Goal: Information Seeking & Learning: Understand process/instructions

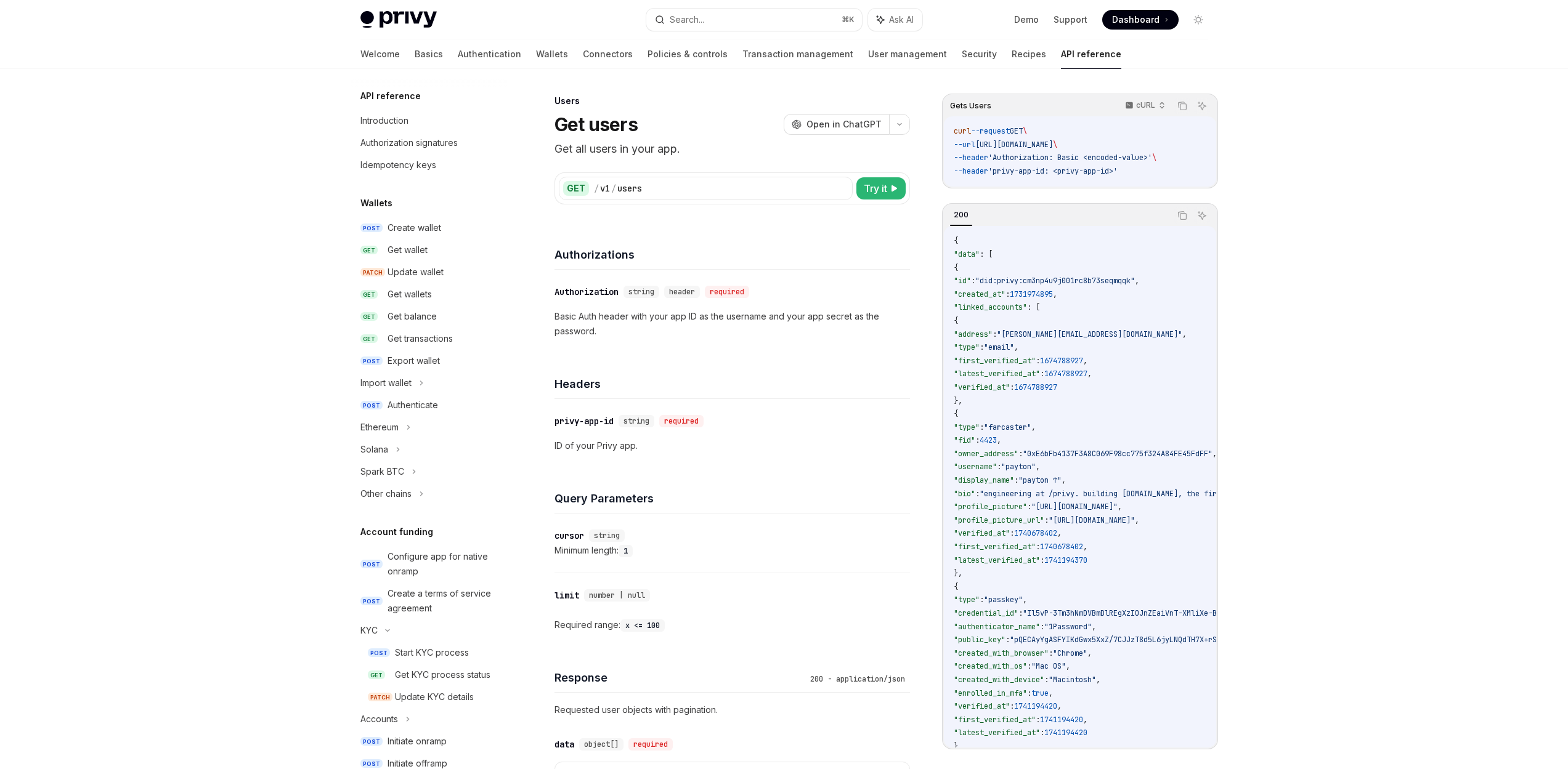
scroll to position [288, 0]
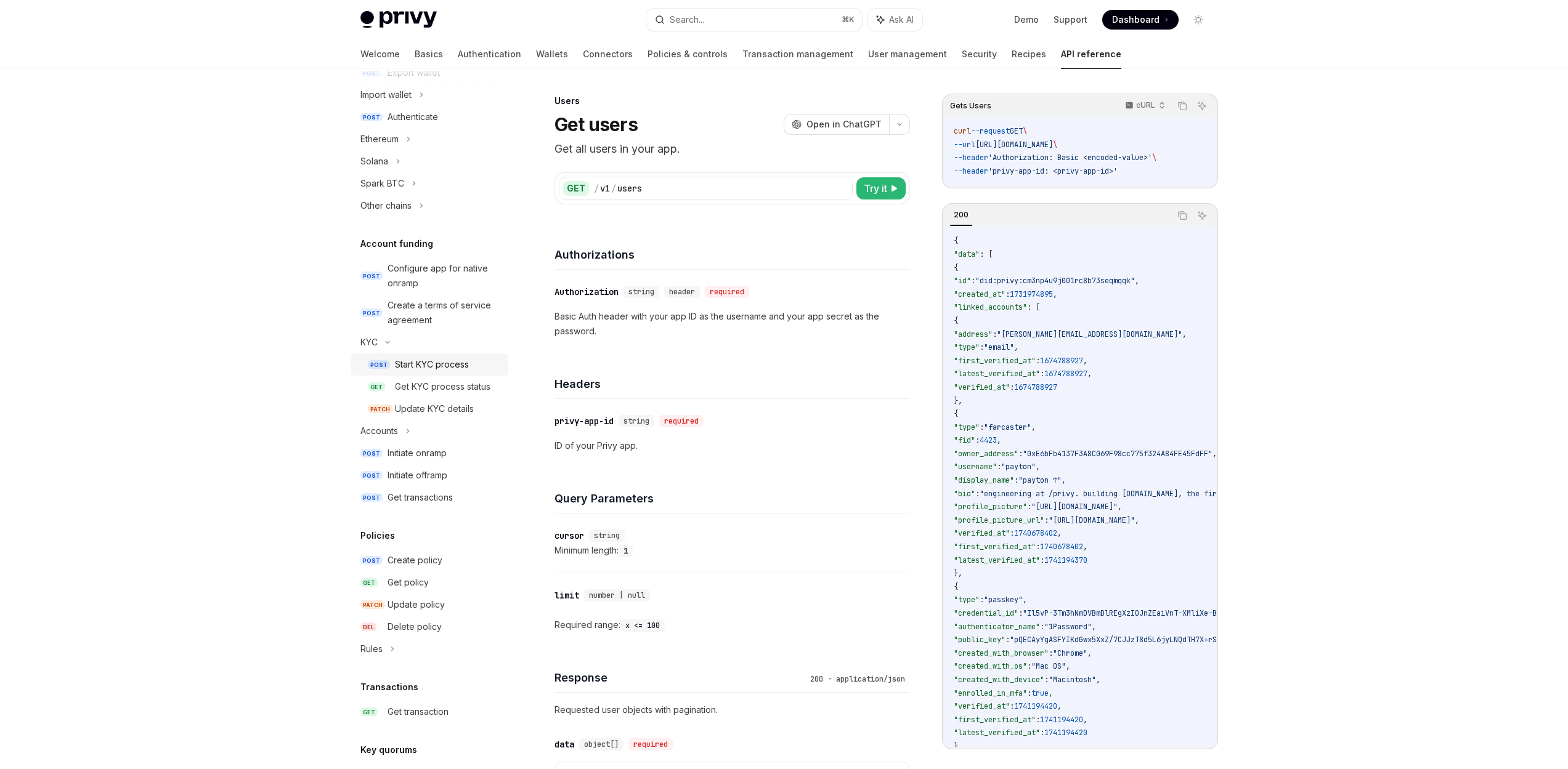
click at [463, 368] on div "Start KYC process" at bounding box center [431, 365] width 74 height 15
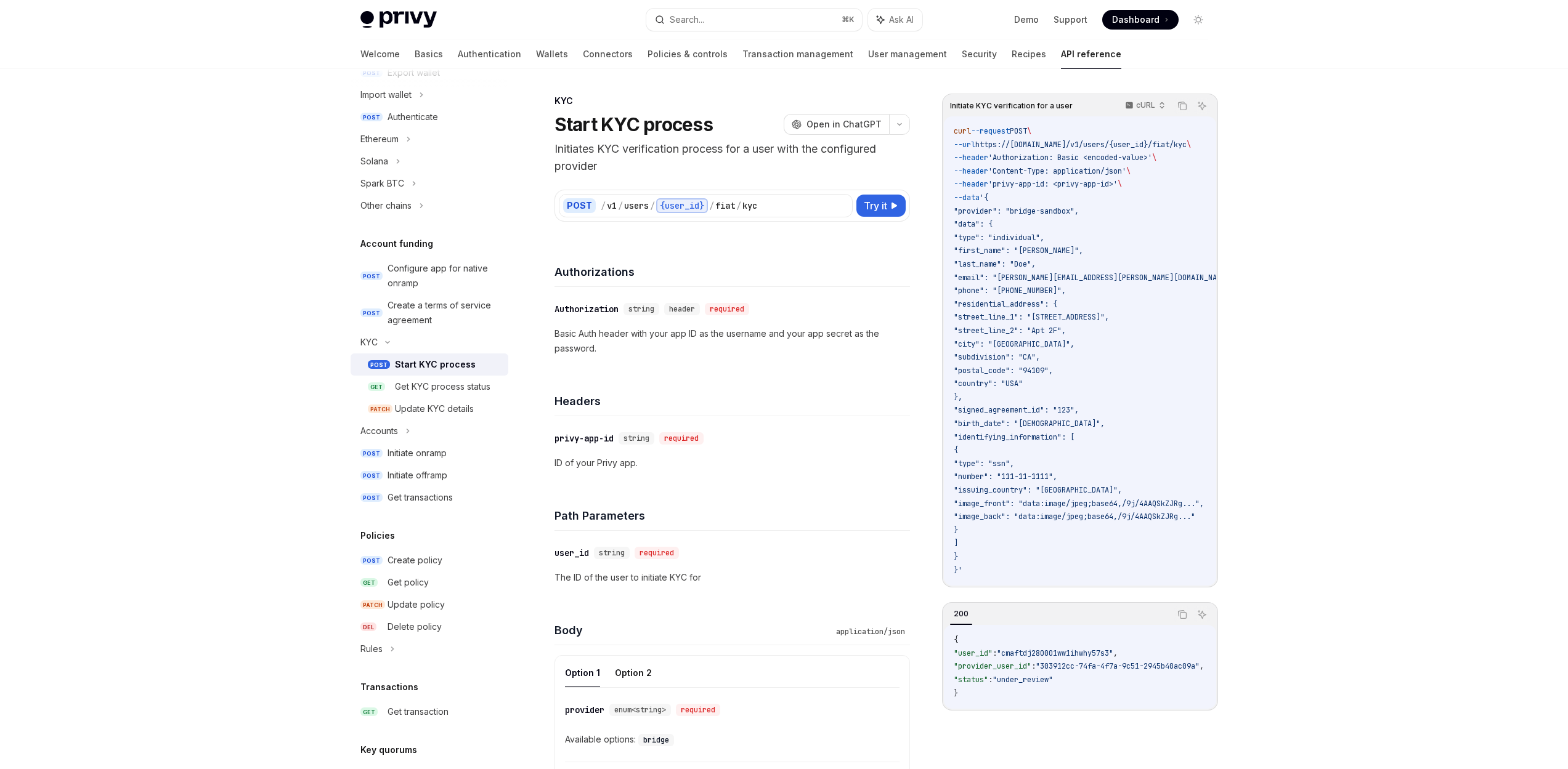
click at [478, 367] on div "Start KYC process" at bounding box center [448, 365] width 106 height 15
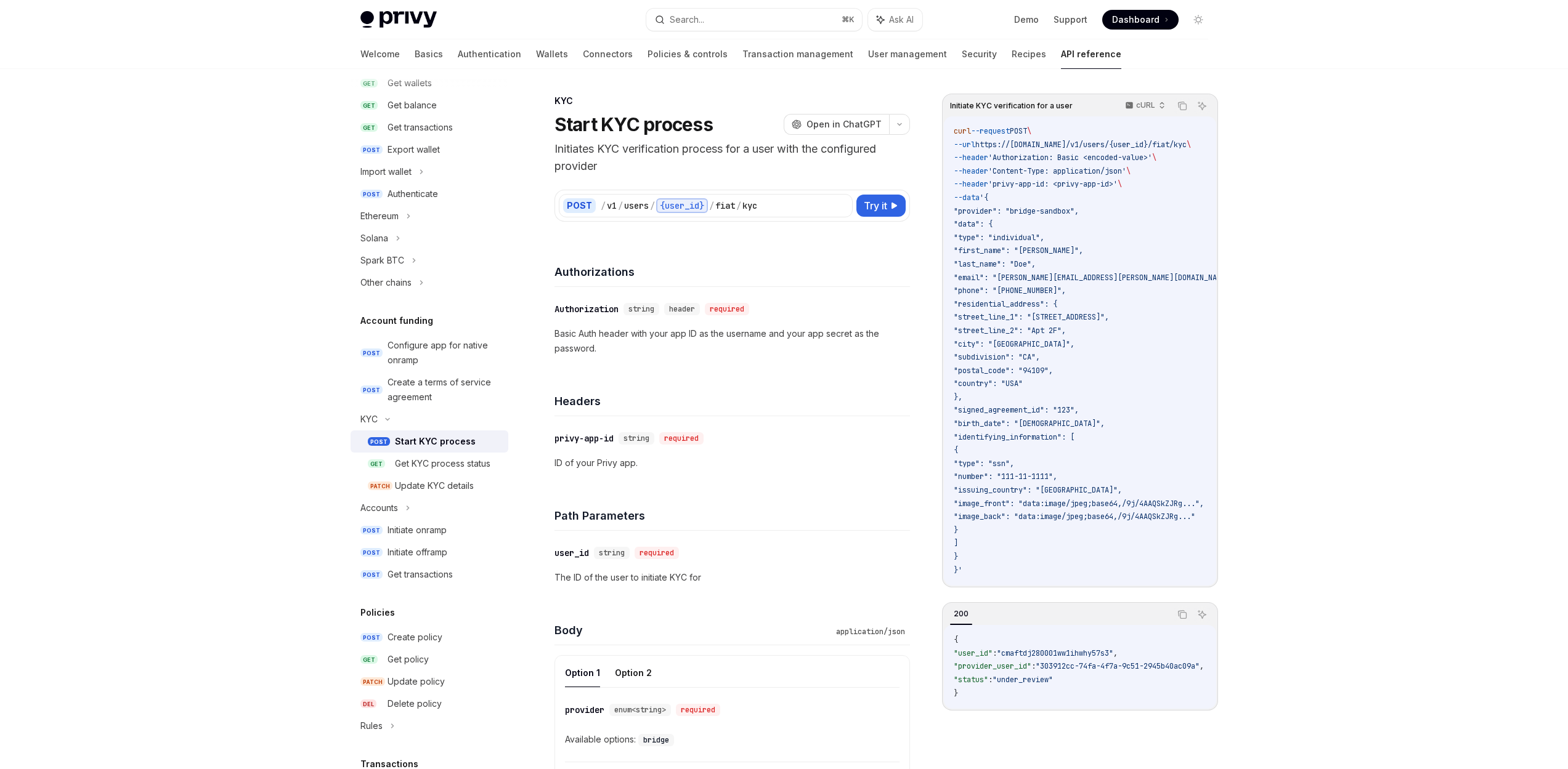
scroll to position [180, 0]
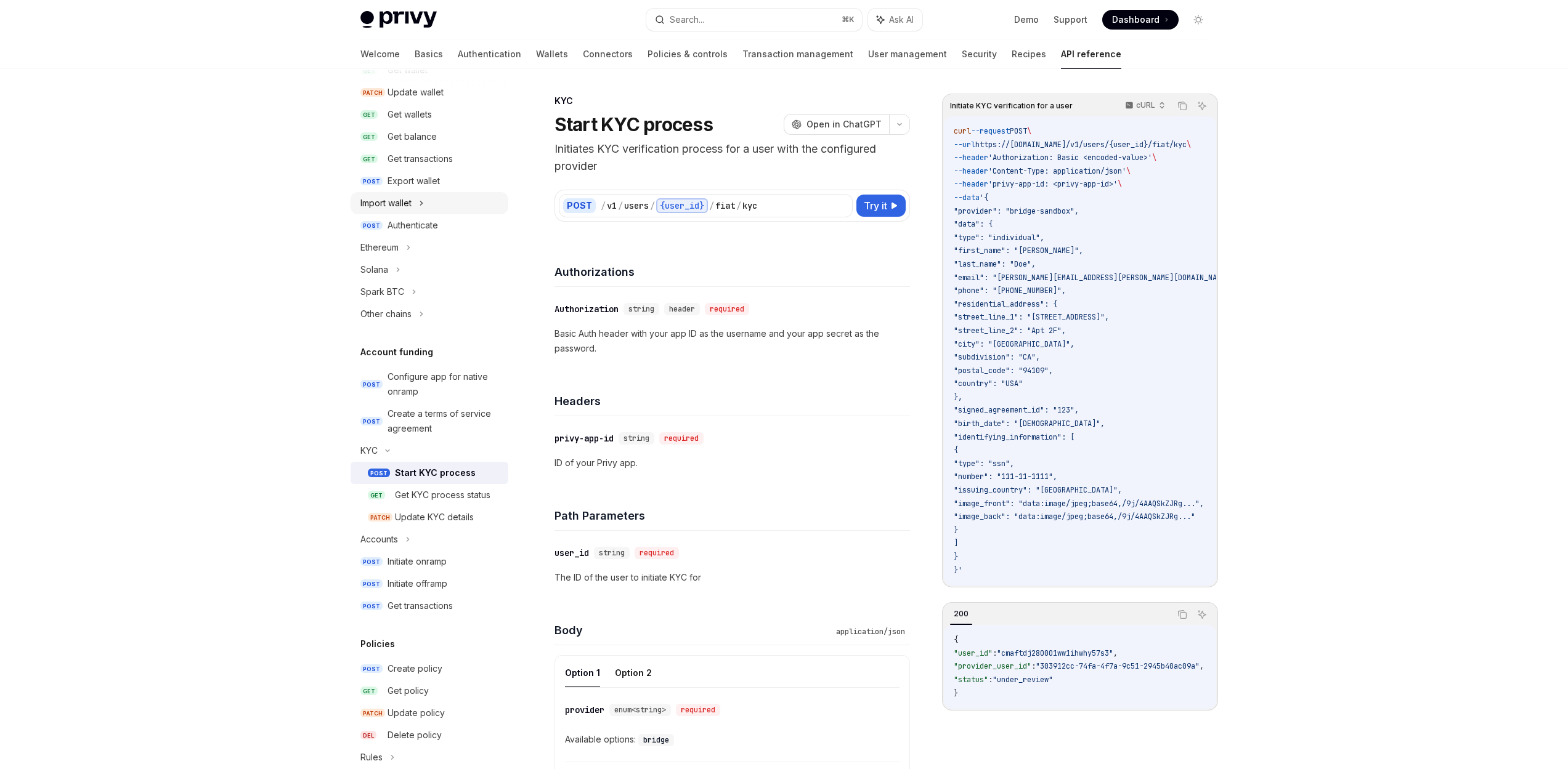
click at [419, 203] on div "Import wallet" at bounding box center [429, 203] width 158 height 22
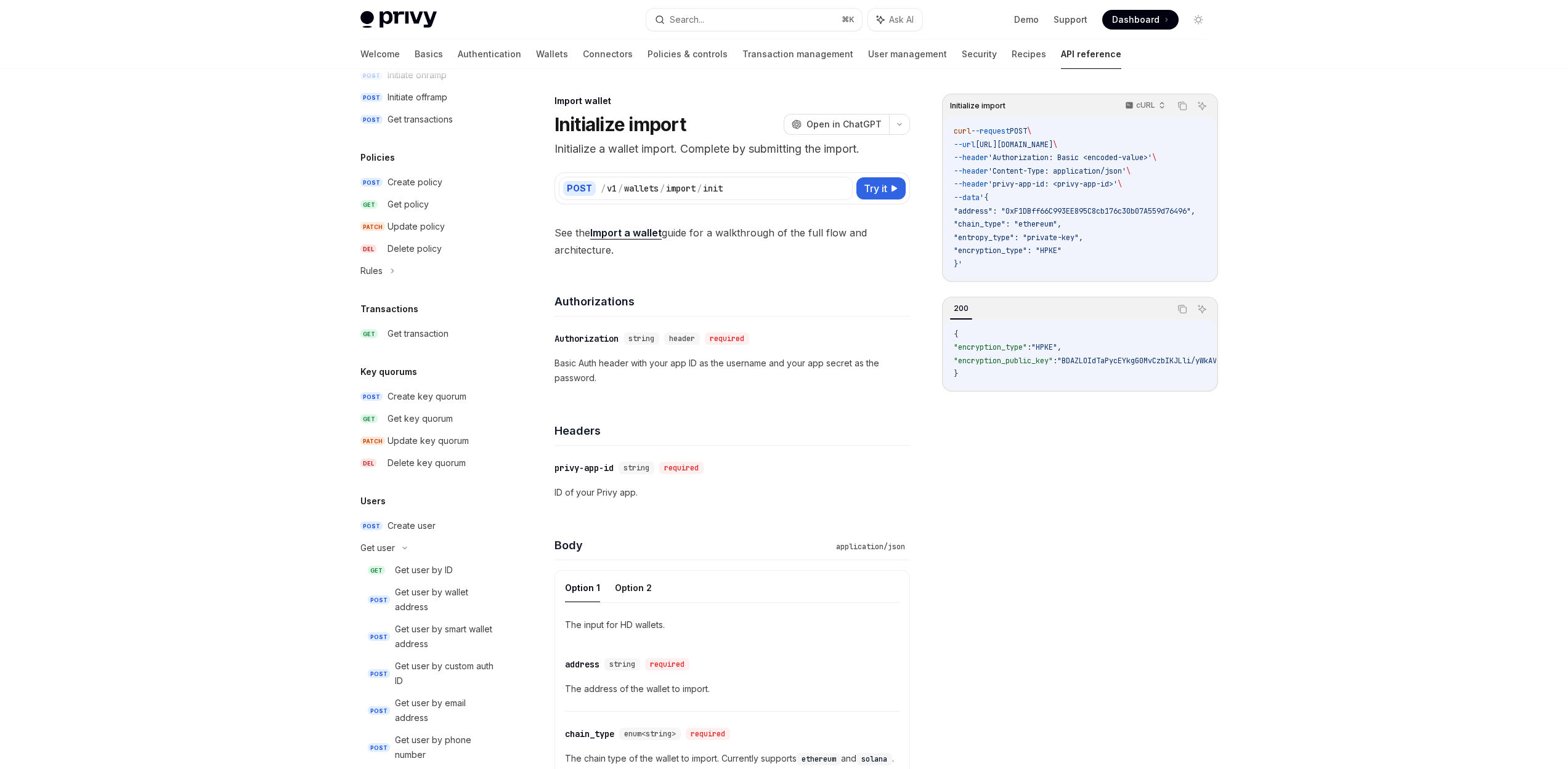
scroll to position [763, 0]
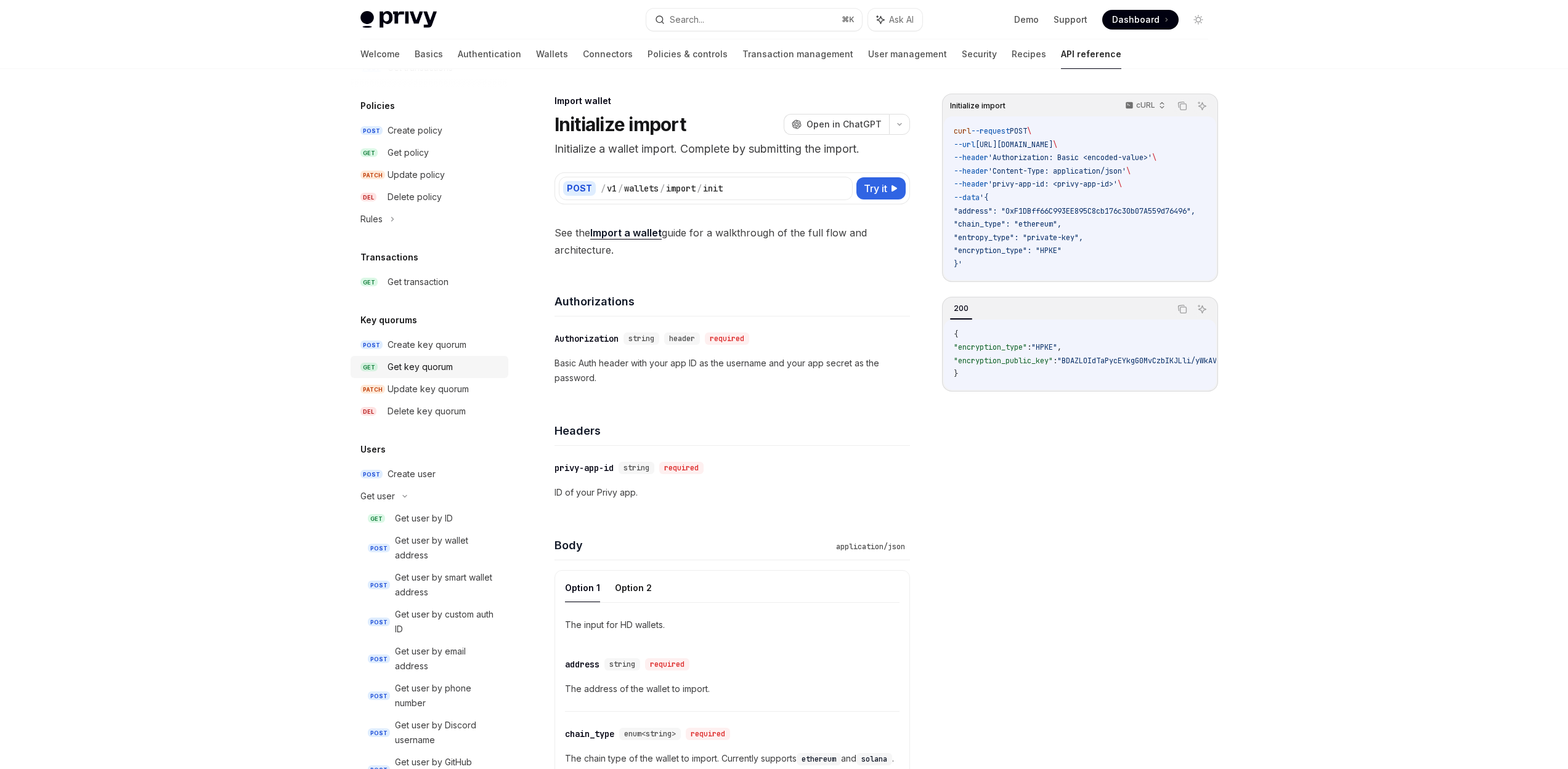
click at [456, 365] on div "Get key quorum" at bounding box center [444, 367] width 114 height 15
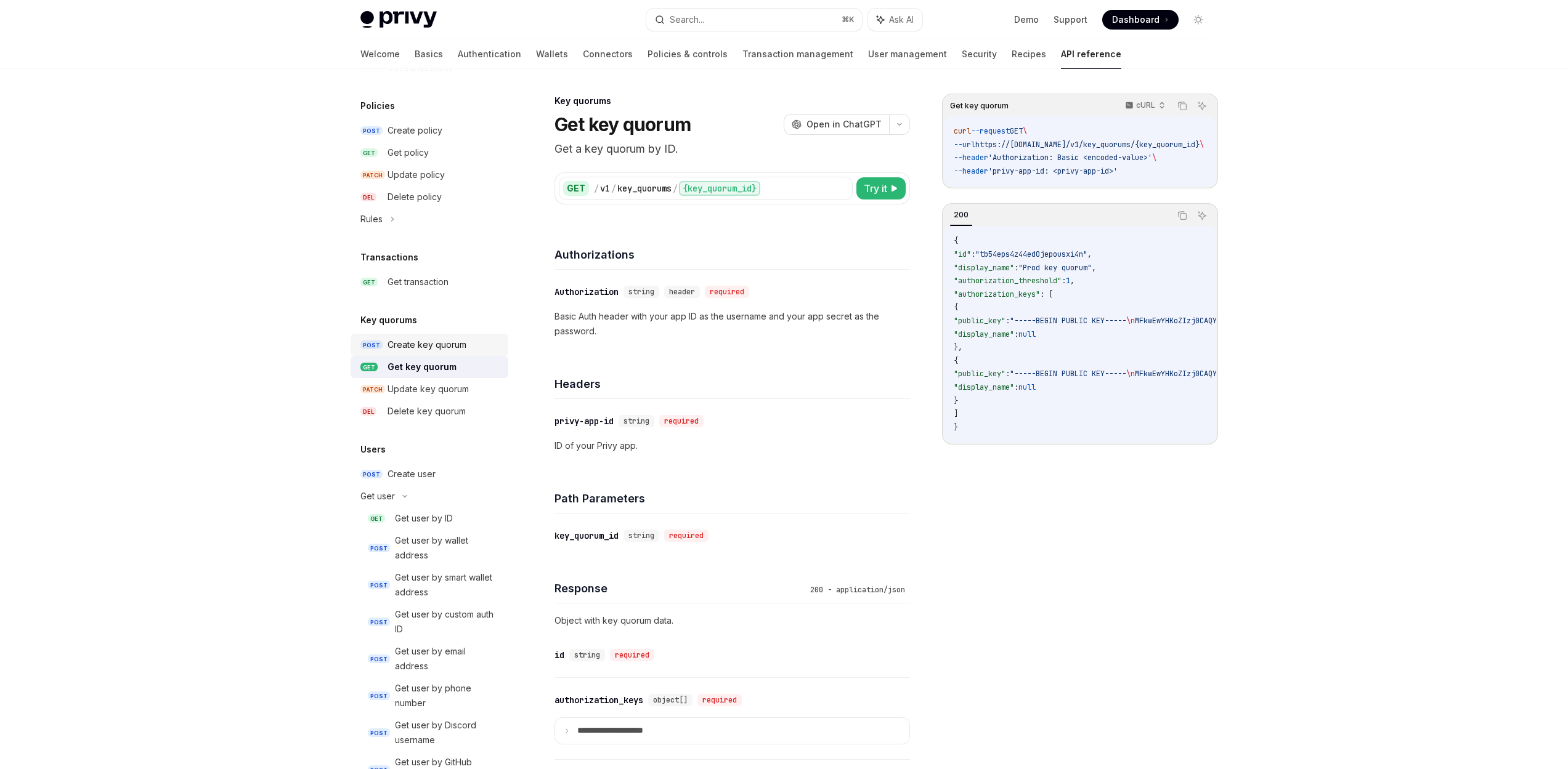
click at [452, 352] on link "POST Create key quorum" at bounding box center [429, 344] width 158 height 22
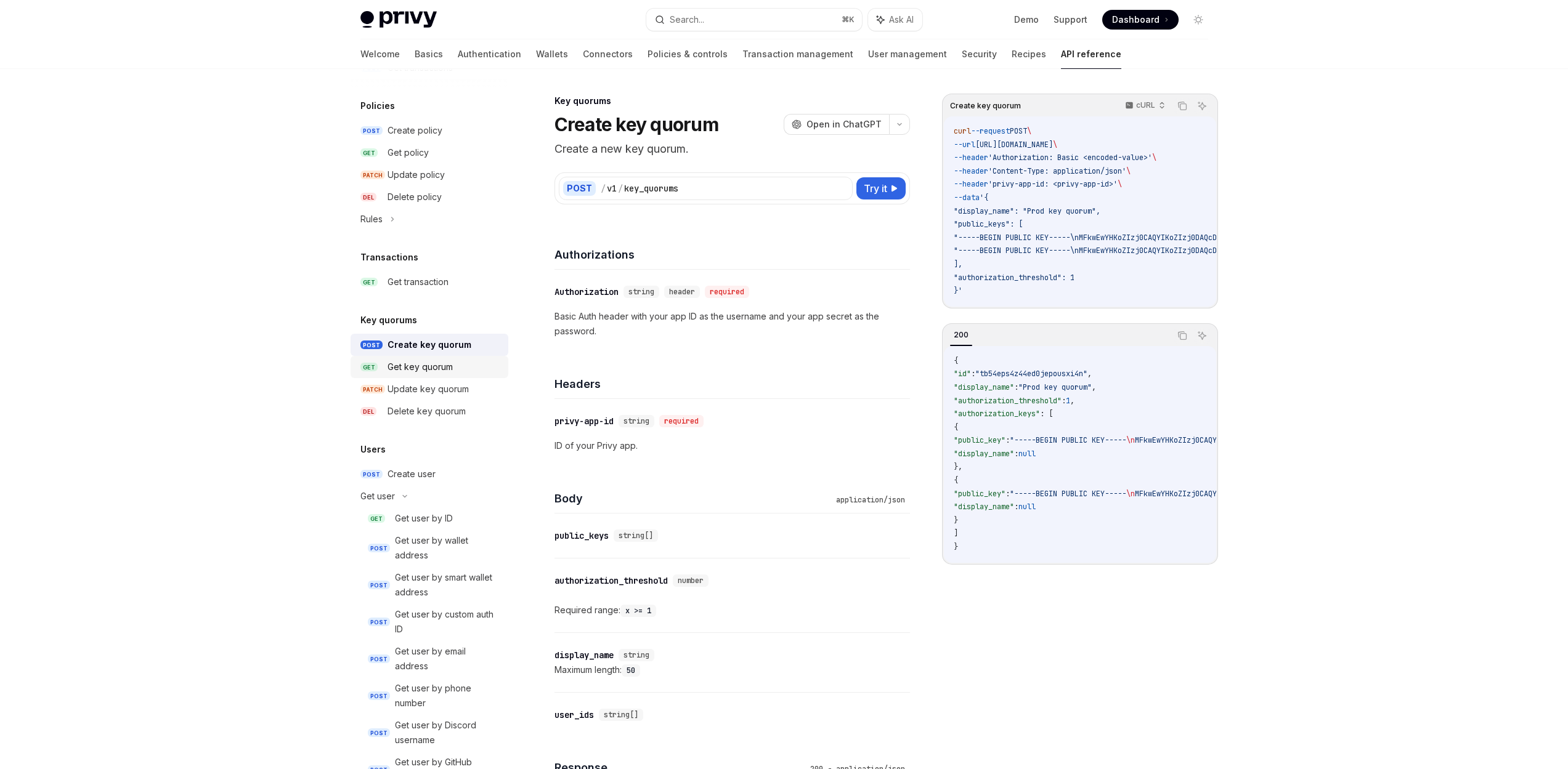
click at [464, 360] on div "Get key quorum" at bounding box center [444, 367] width 114 height 15
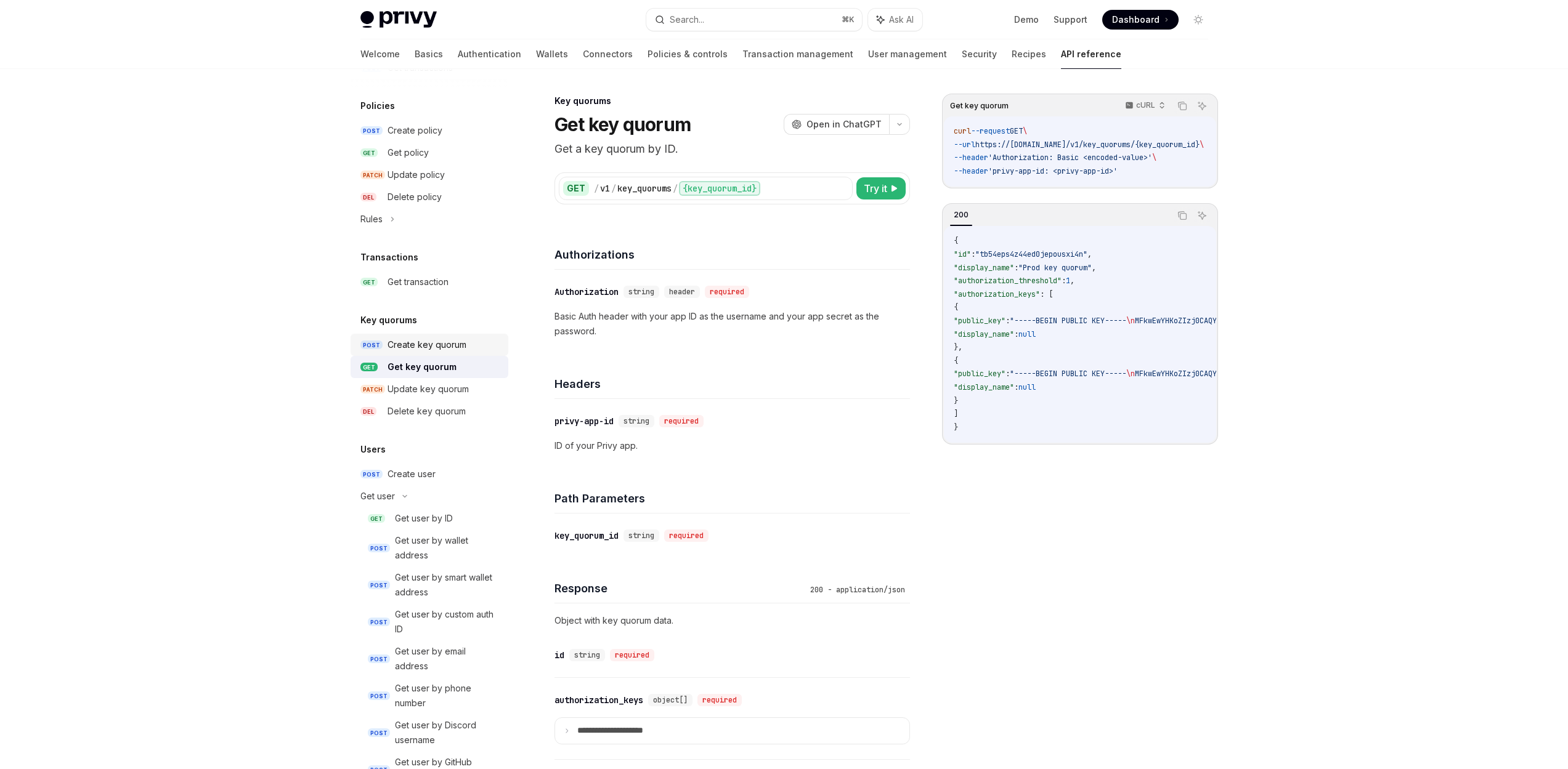
click at [468, 348] on div "Create key quorum" at bounding box center [444, 344] width 114 height 15
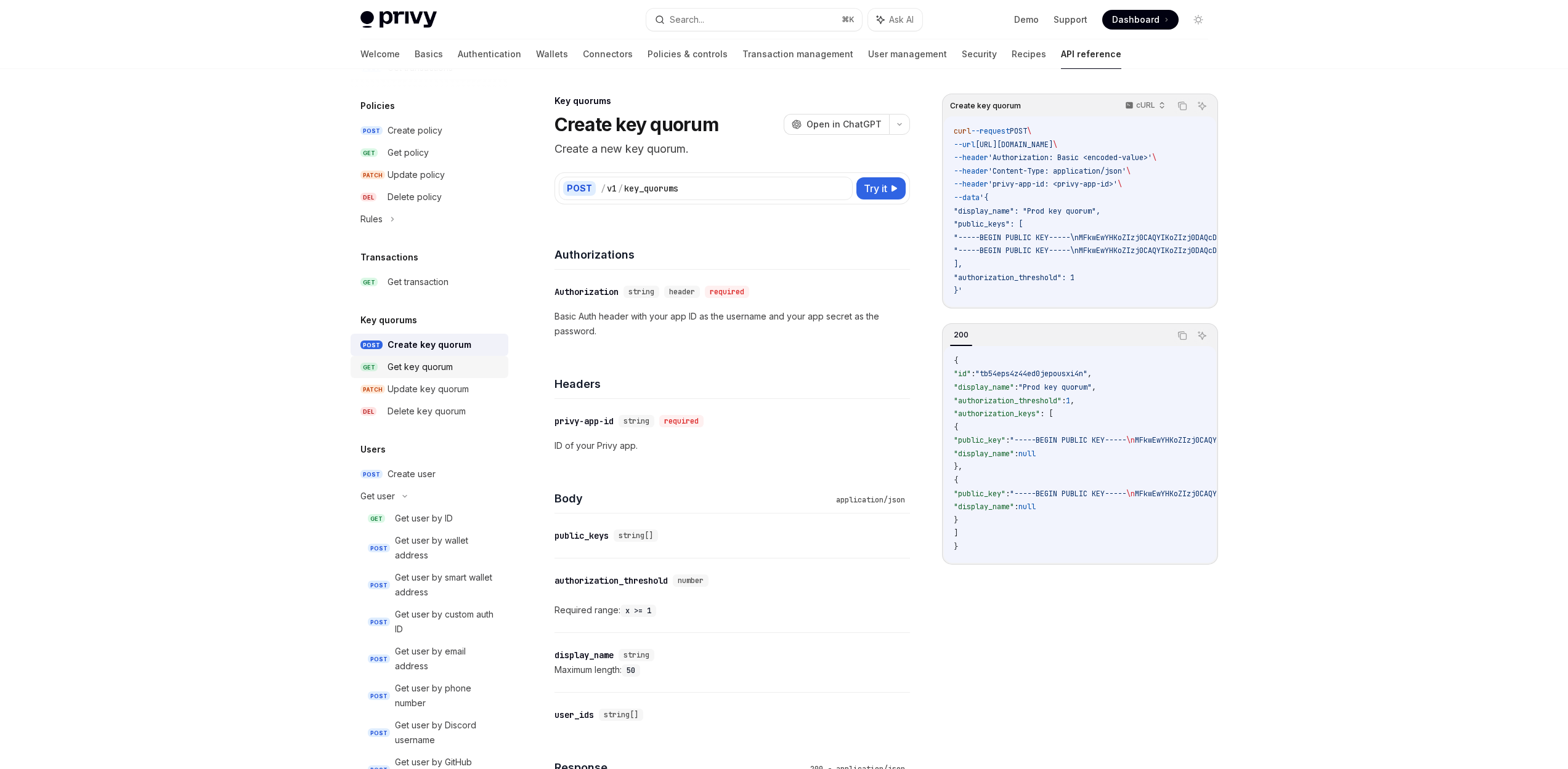
click at [468, 358] on link "GET Get key quorum" at bounding box center [429, 366] width 158 height 22
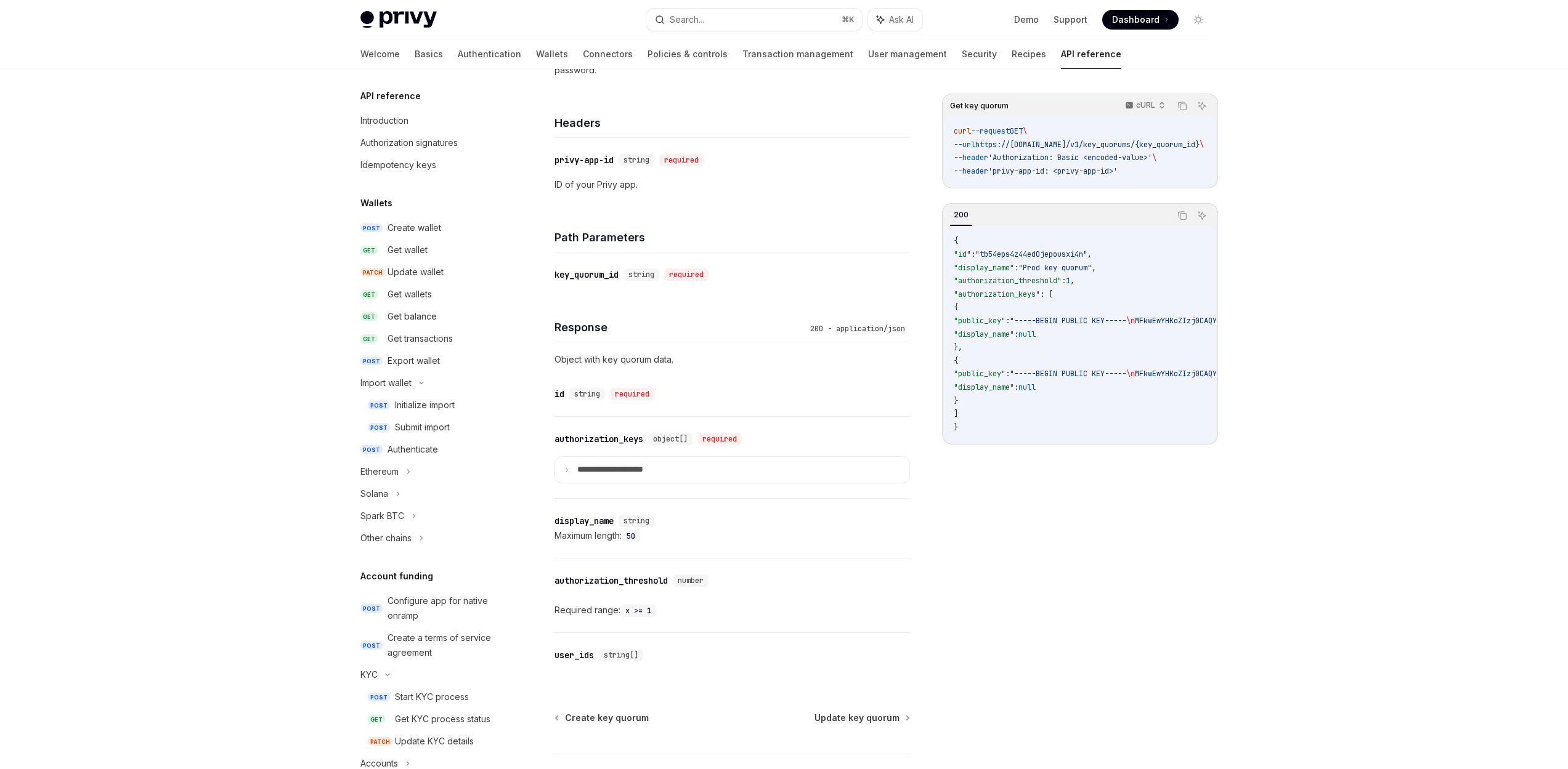
type textarea "*"
